Goal: Information Seeking & Learning: Find specific page/section

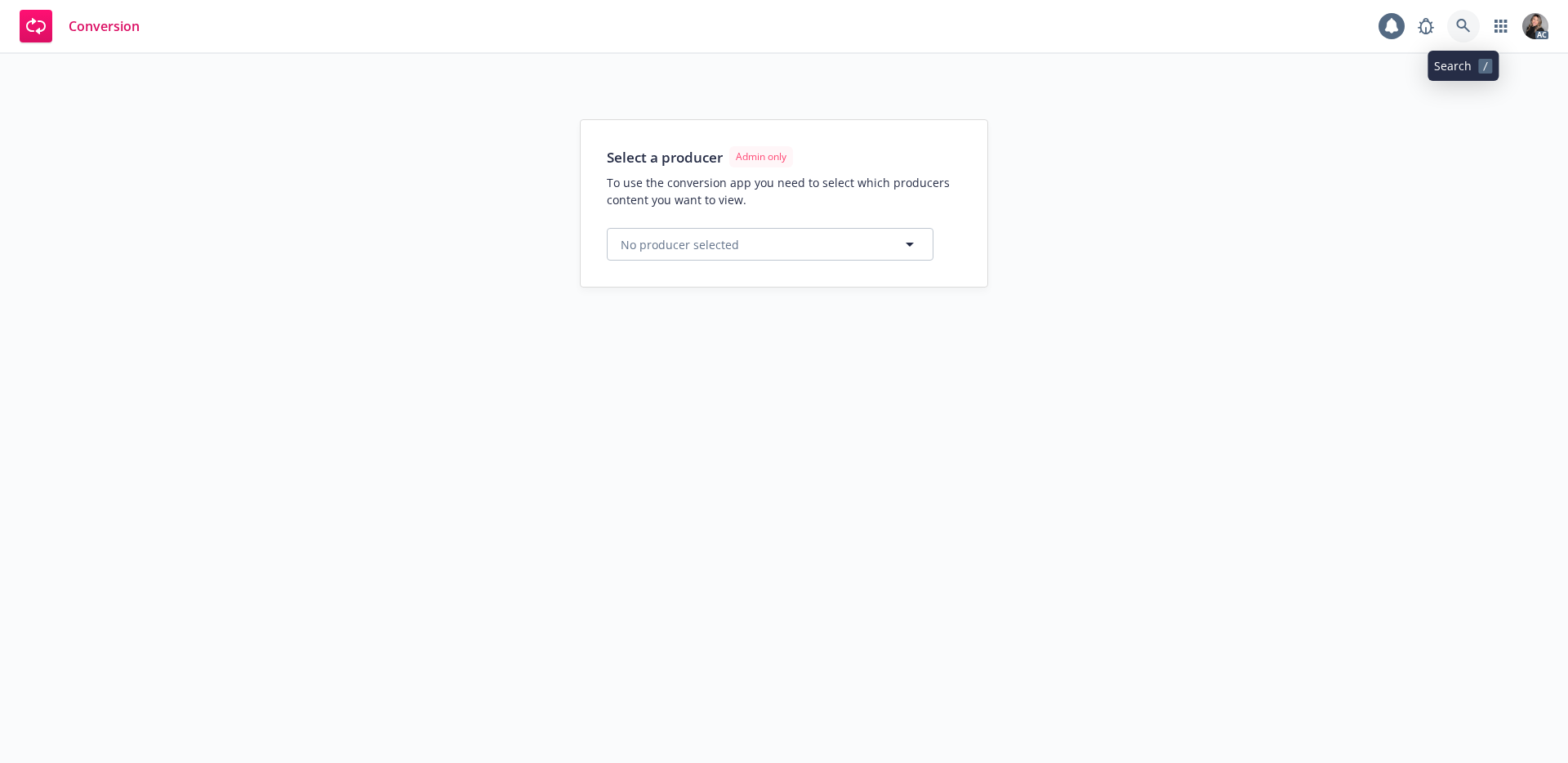
click at [1475, 23] on link at bounding box center [1464, 26] width 32 height 32
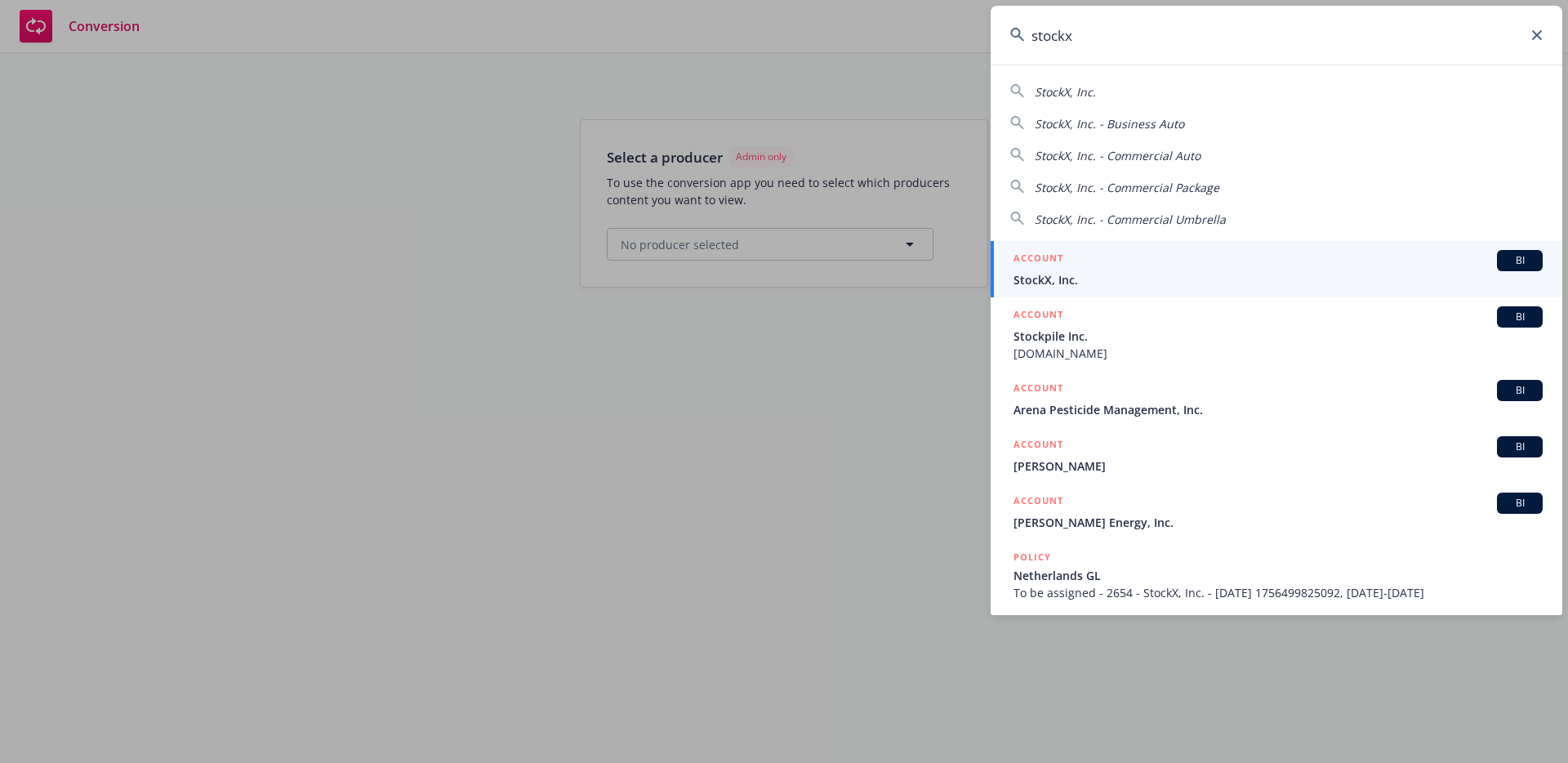
type input "stockx"
click at [1118, 266] on div "ACCOUNT BI" at bounding box center [1277, 260] width 529 height 21
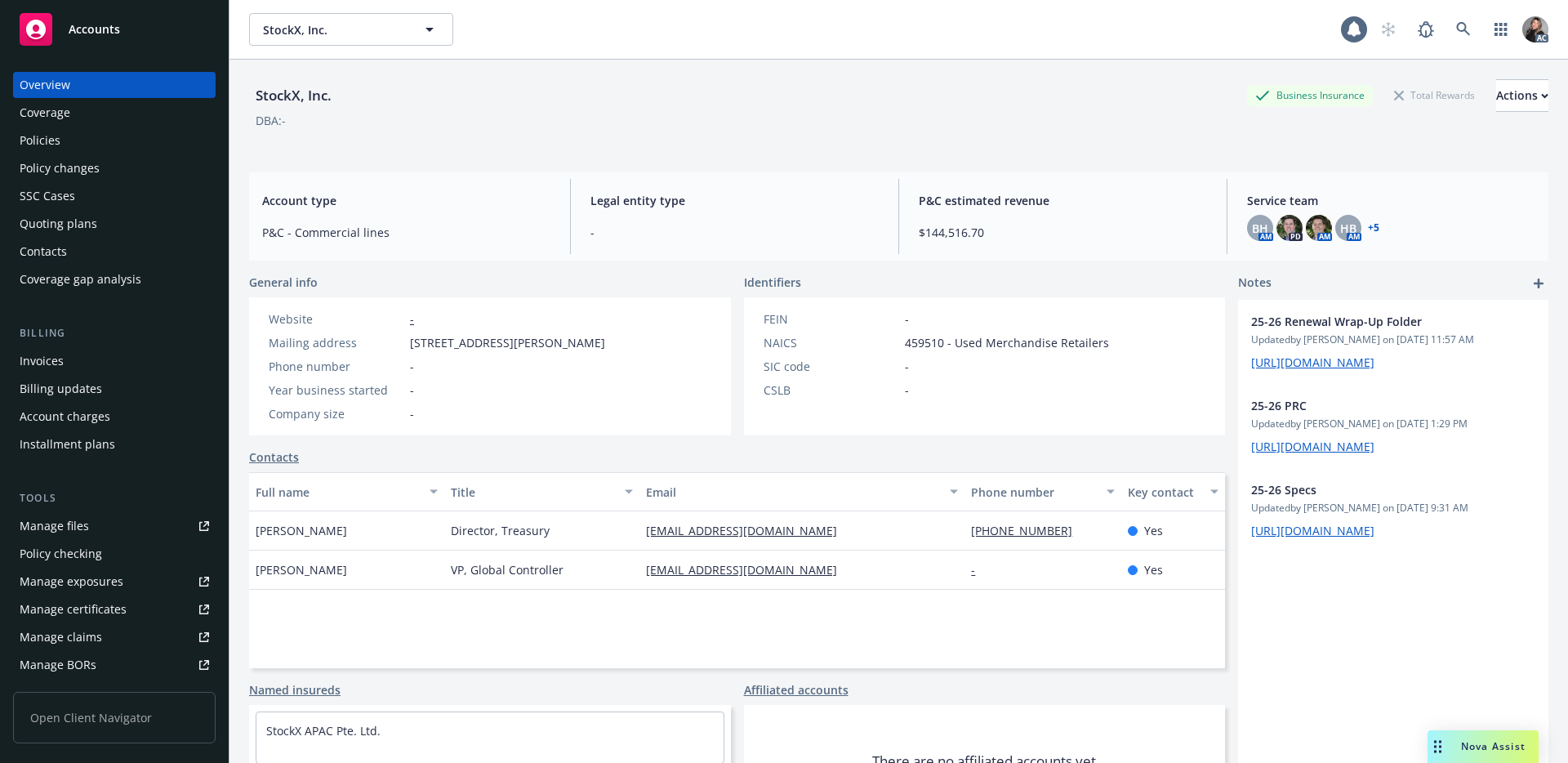
click at [49, 141] on div "Policies" at bounding box center [40, 141] width 41 height 27
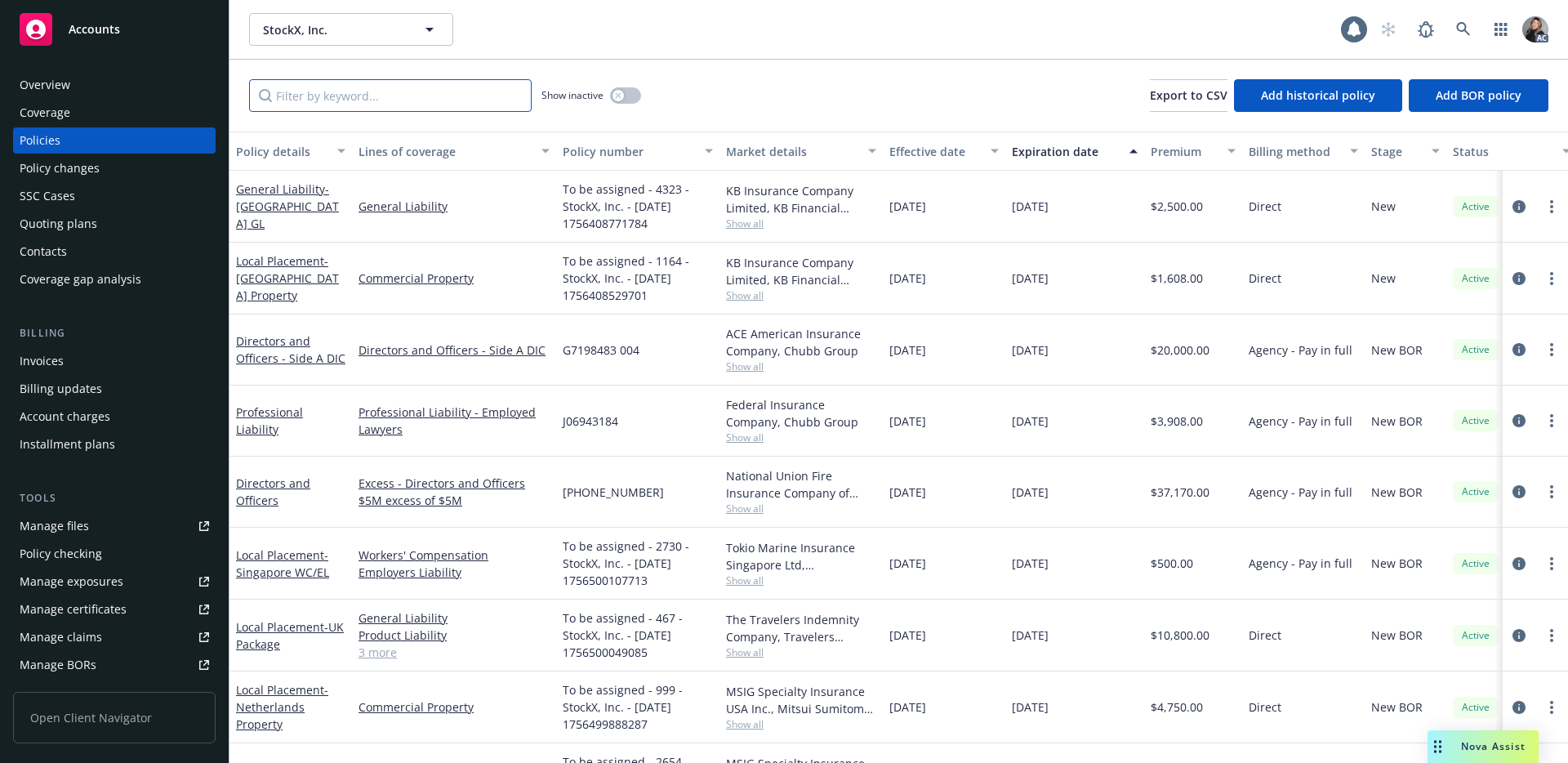
click at [403, 101] on input "Filter by keyword..." at bounding box center [390, 95] width 283 height 32
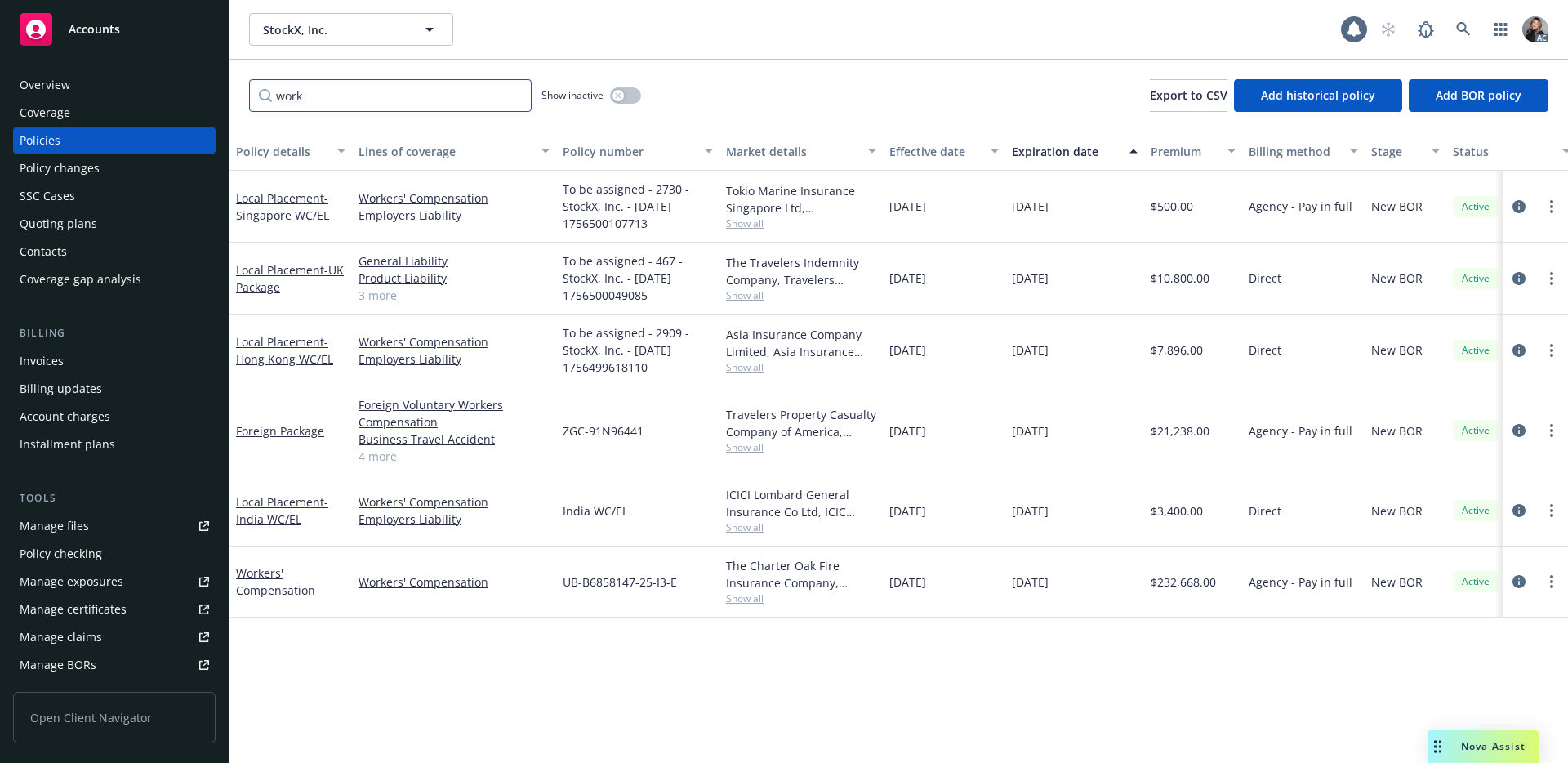
type input "work"
click at [745, 603] on span "Show all" at bounding box center [802, 599] width 150 height 14
click at [917, 630] on div "Policy details Lines of coverage Policy number Market details Effective date Ex…" at bounding box center [899, 447] width 1339 height 632
